Goal: Information Seeking & Learning: Learn about a topic

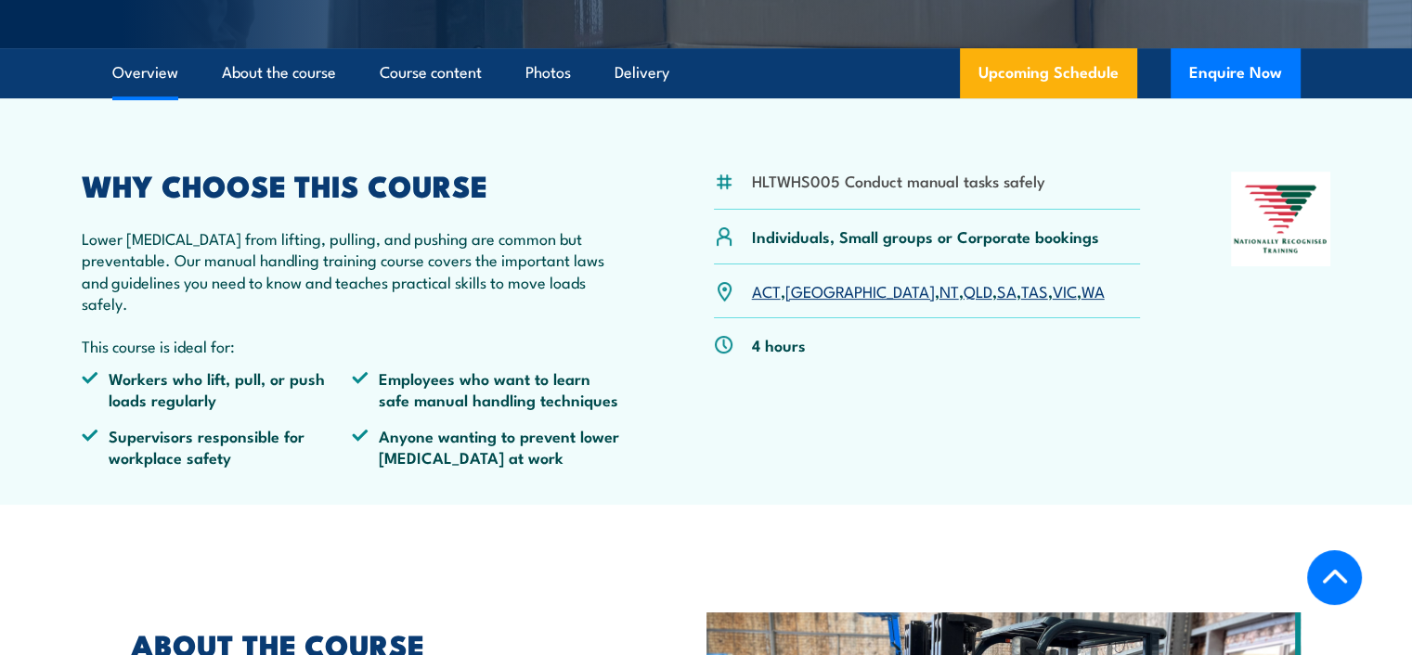
scroll to position [464, 0]
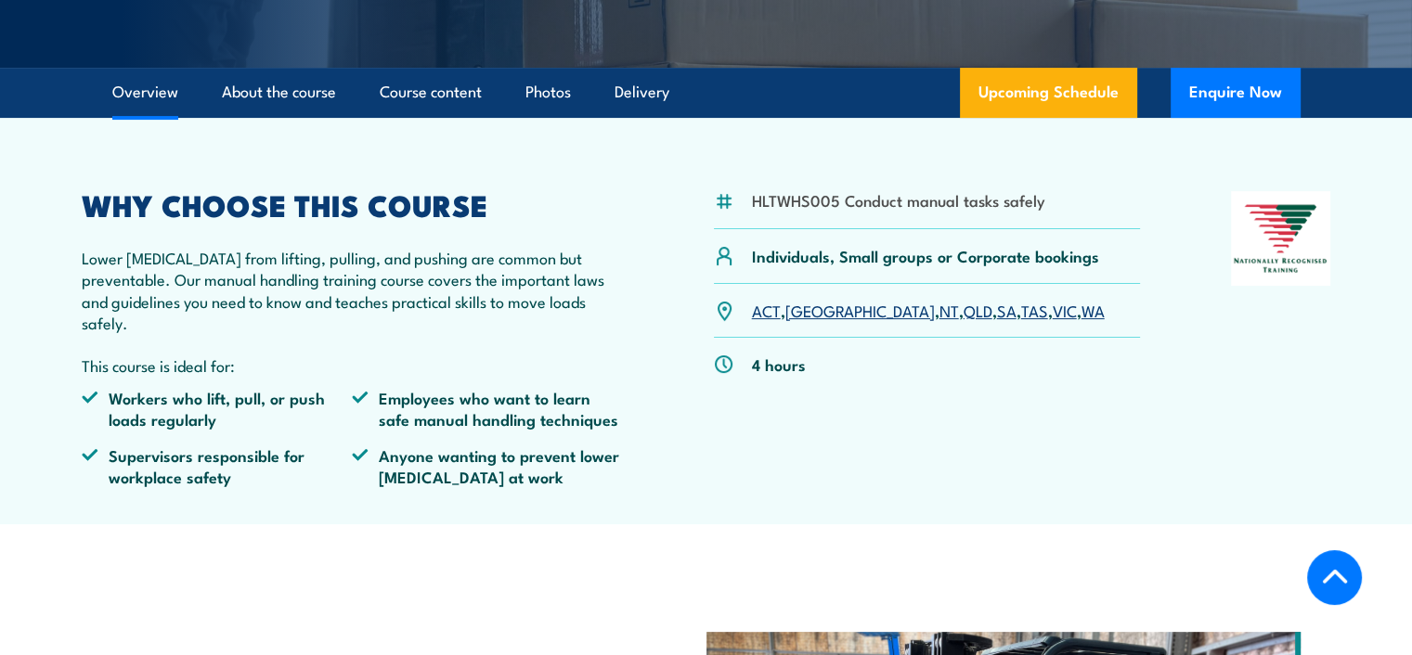
click at [1053, 321] on link "VIC" at bounding box center [1065, 310] width 24 height 22
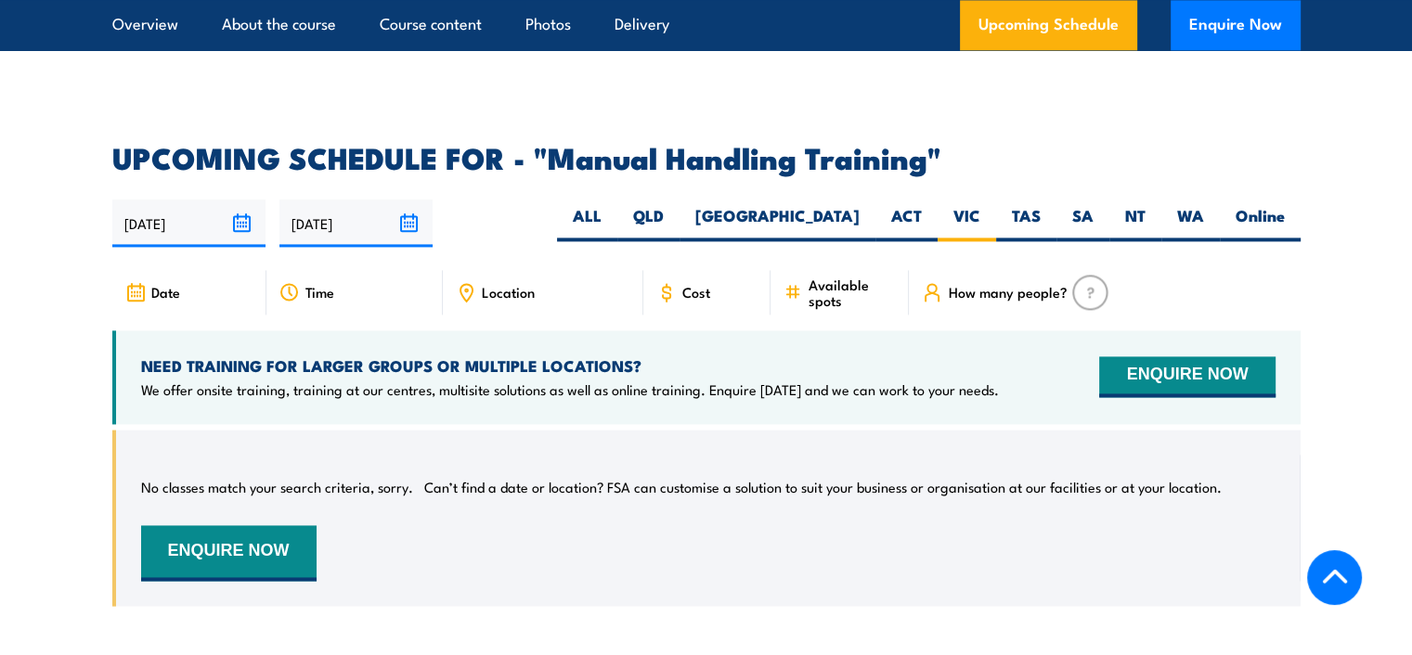
scroll to position [2740, 0]
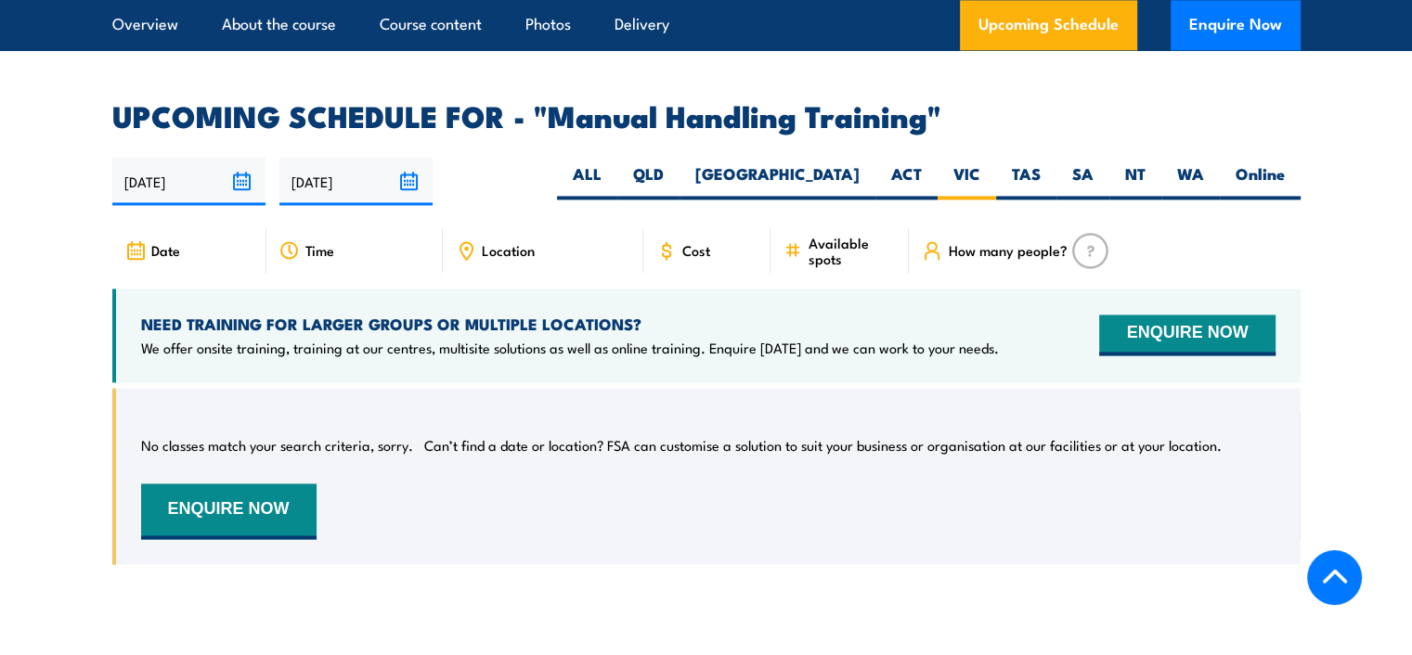
click at [698, 245] on span "Cost" at bounding box center [696, 250] width 28 height 16
click at [779, 242] on div "Available spots" at bounding box center [839, 250] width 138 height 45
click at [986, 253] on div "How many people?" at bounding box center [1104, 250] width 391 height 45
